Goal: Contribute content: Add original content to the website for others to see

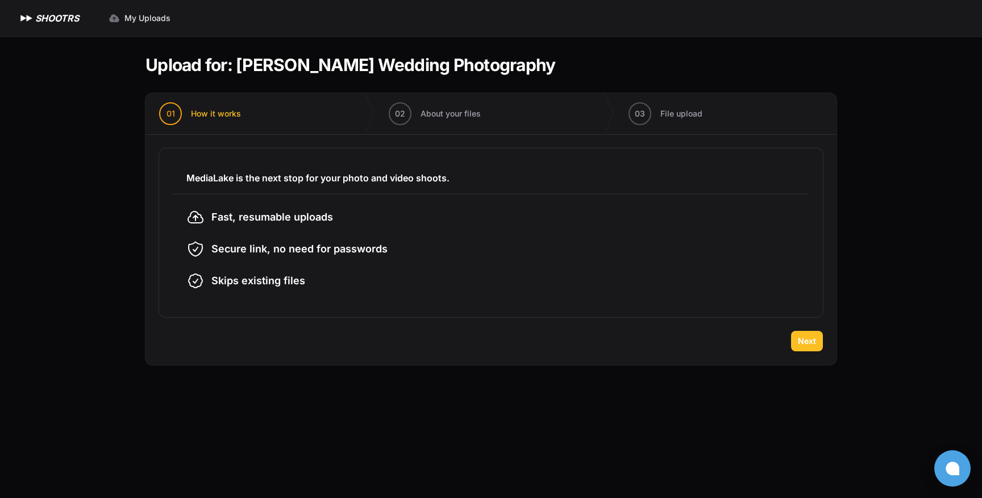
click at [813, 348] on button "Next" at bounding box center [807, 341] width 32 height 20
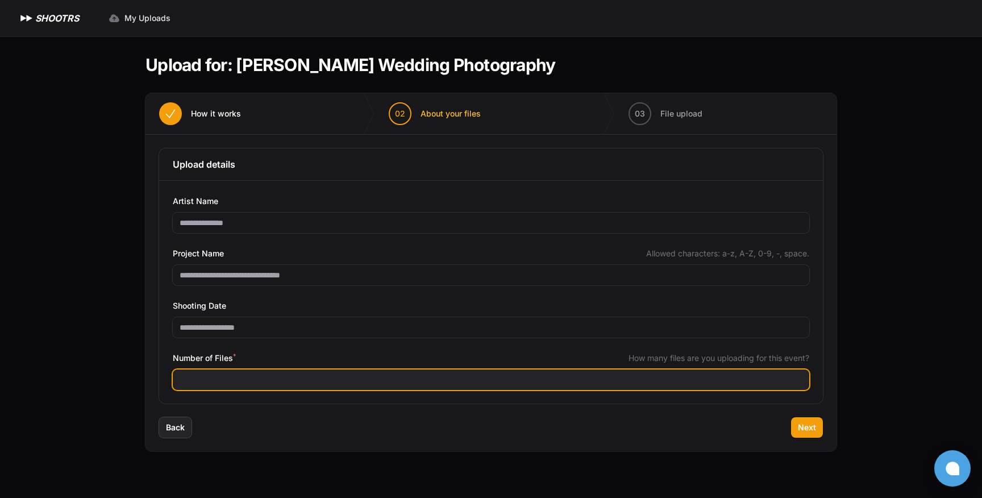
click at [259, 381] on input "Number of Files *" at bounding box center [491, 379] width 636 height 20
type input "*"
type input "****"
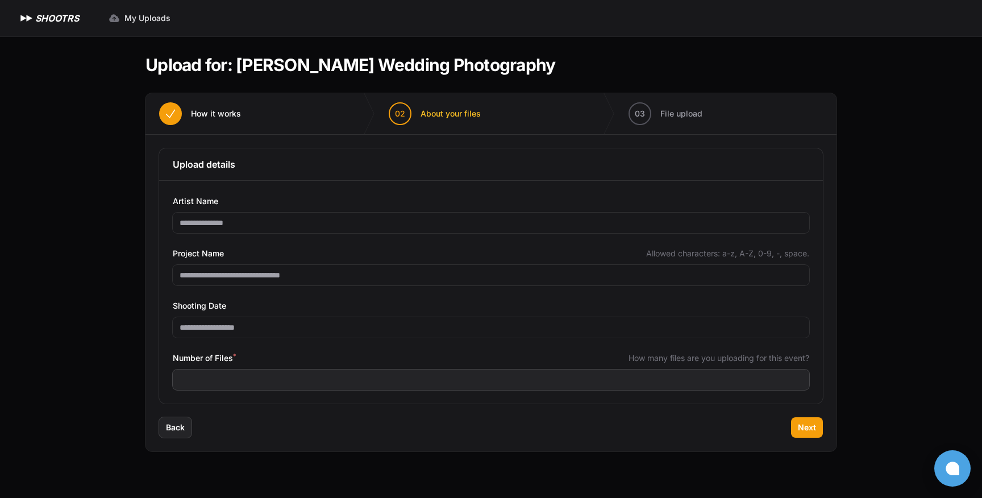
click at [823, 435] on div "Back Next" at bounding box center [490, 434] width 691 height 34
click at [815, 426] on span "Next" at bounding box center [807, 427] width 18 height 11
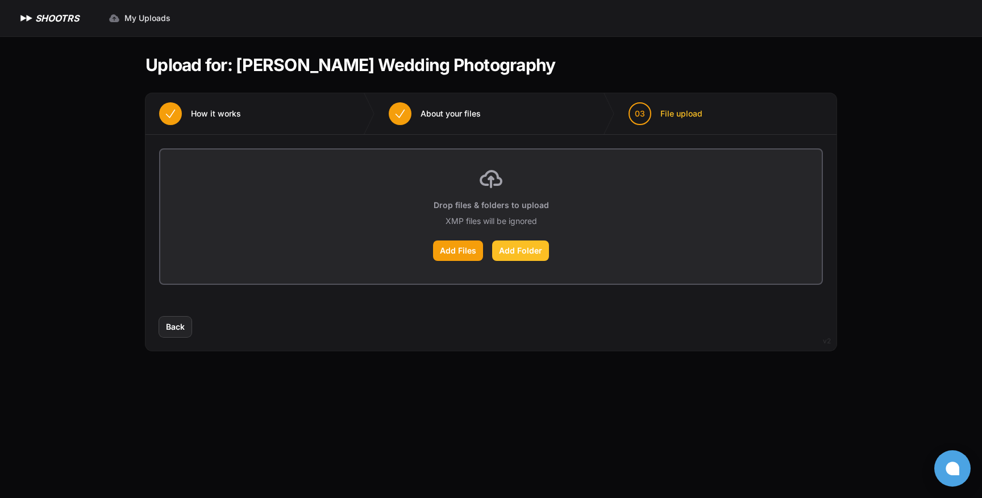
click at [530, 256] on label "Add Folder" at bounding box center [520, 250] width 57 height 20
click at [0, 0] on input "Add Folder" at bounding box center [0, 0] width 0 height 0
